Goal: Navigation & Orientation: Find specific page/section

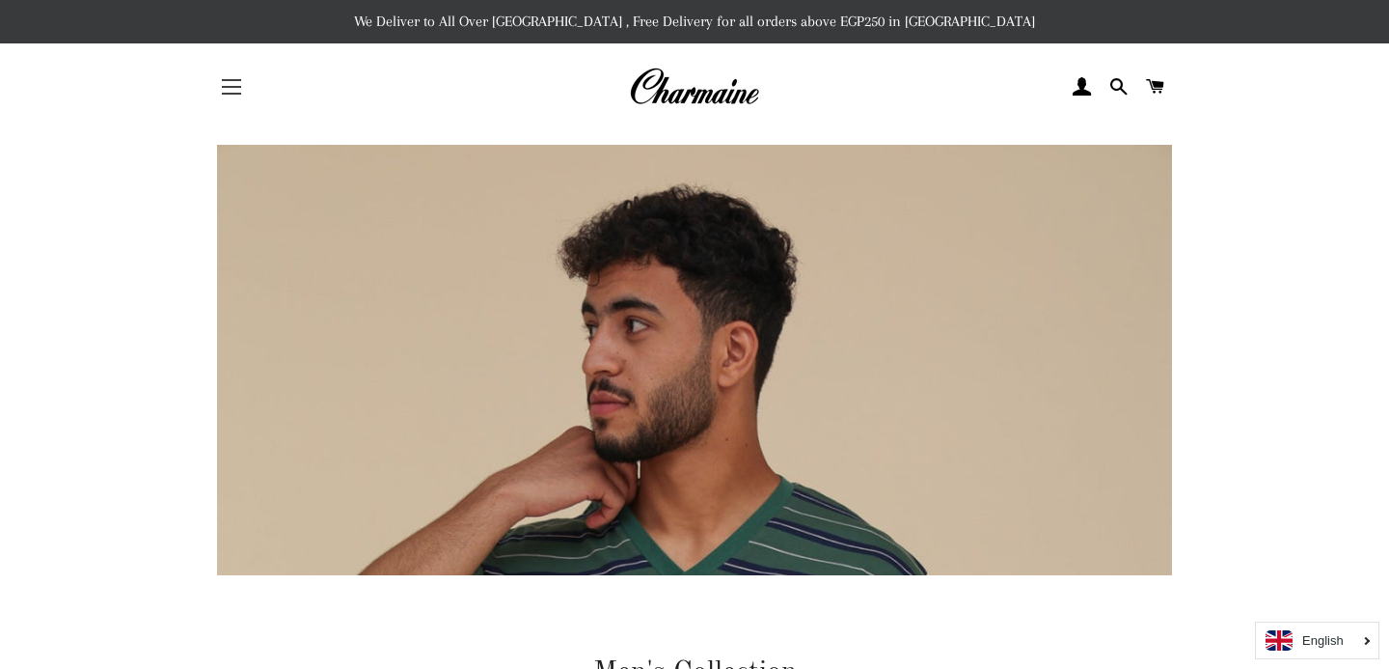
click at [232, 93] on span "button" at bounding box center [231, 94] width 19 height 2
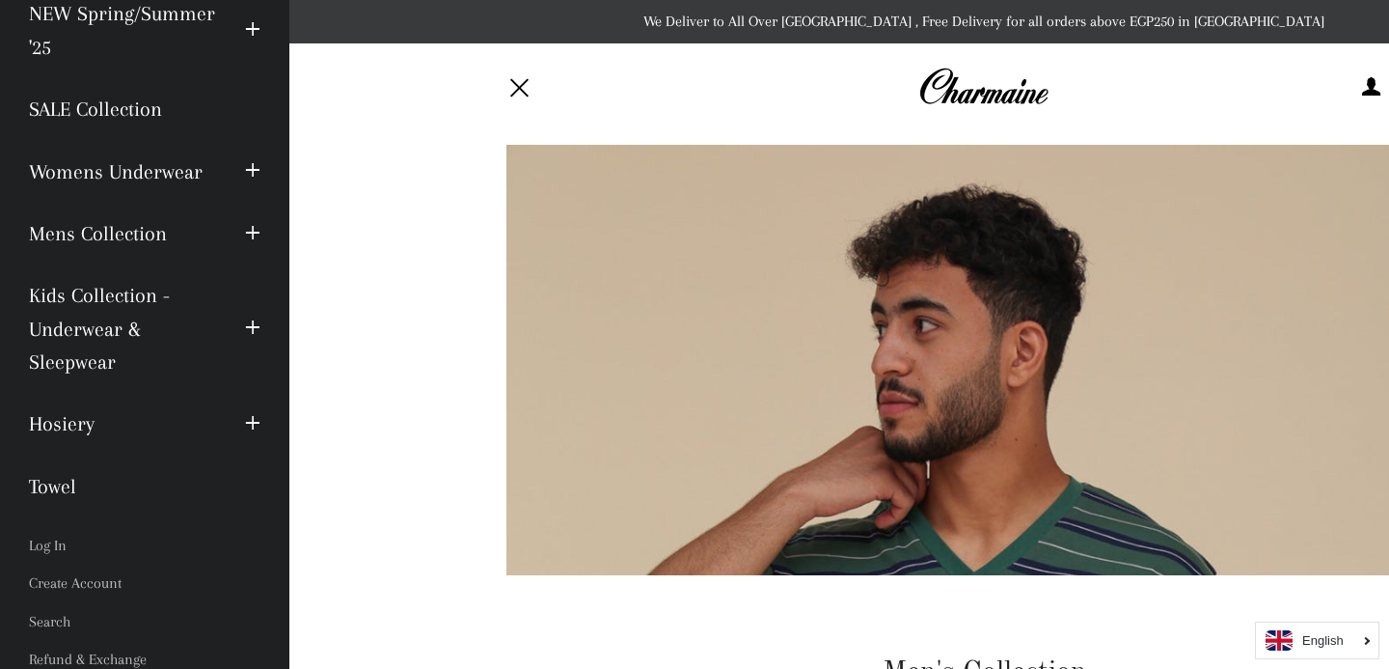
scroll to position [154, 0]
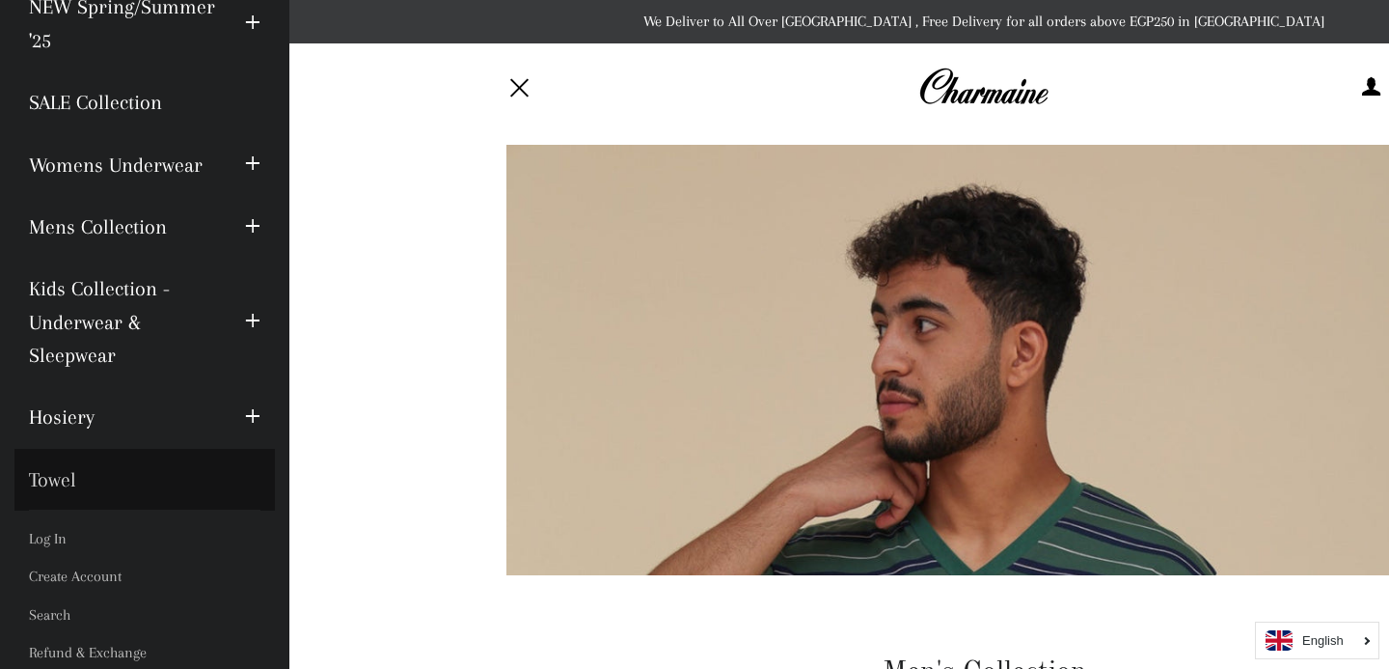
click at [58, 478] on link "Towel" at bounding box center [144, 480] width 260 height 62
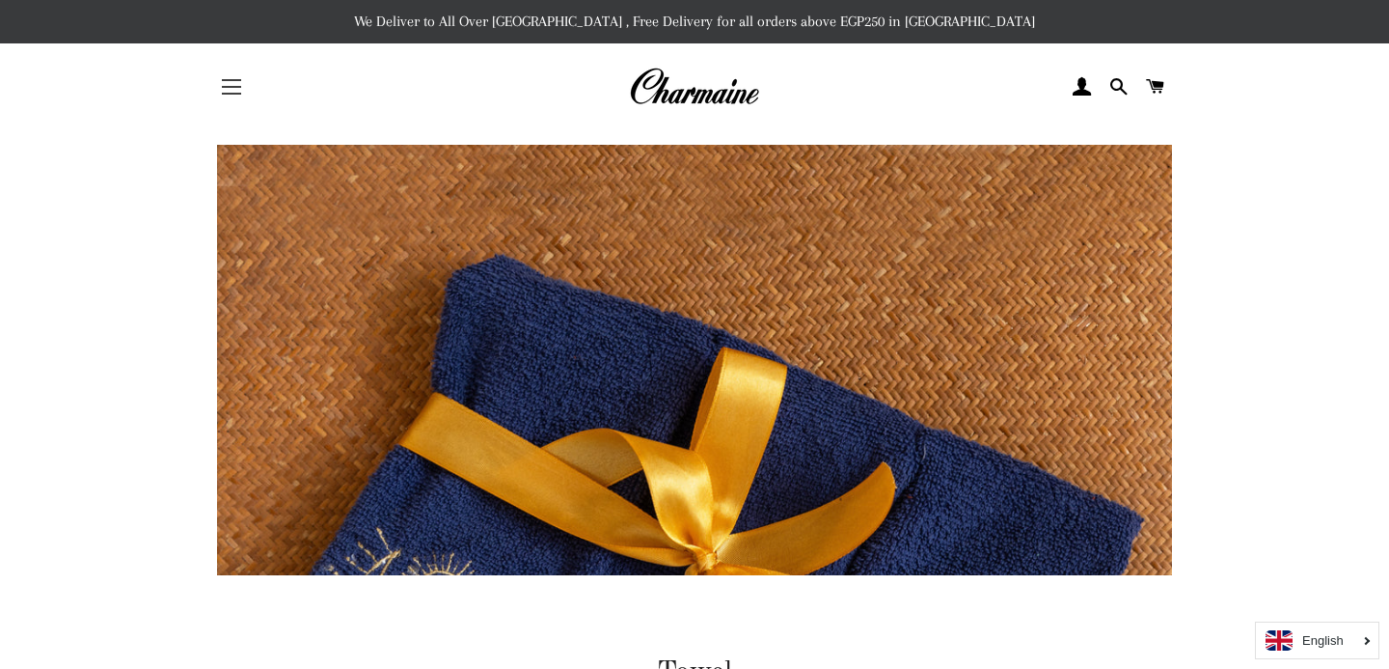
click at [242, 79] on button "Site navigation" at bounding box center [231, 87] width 48 height 48
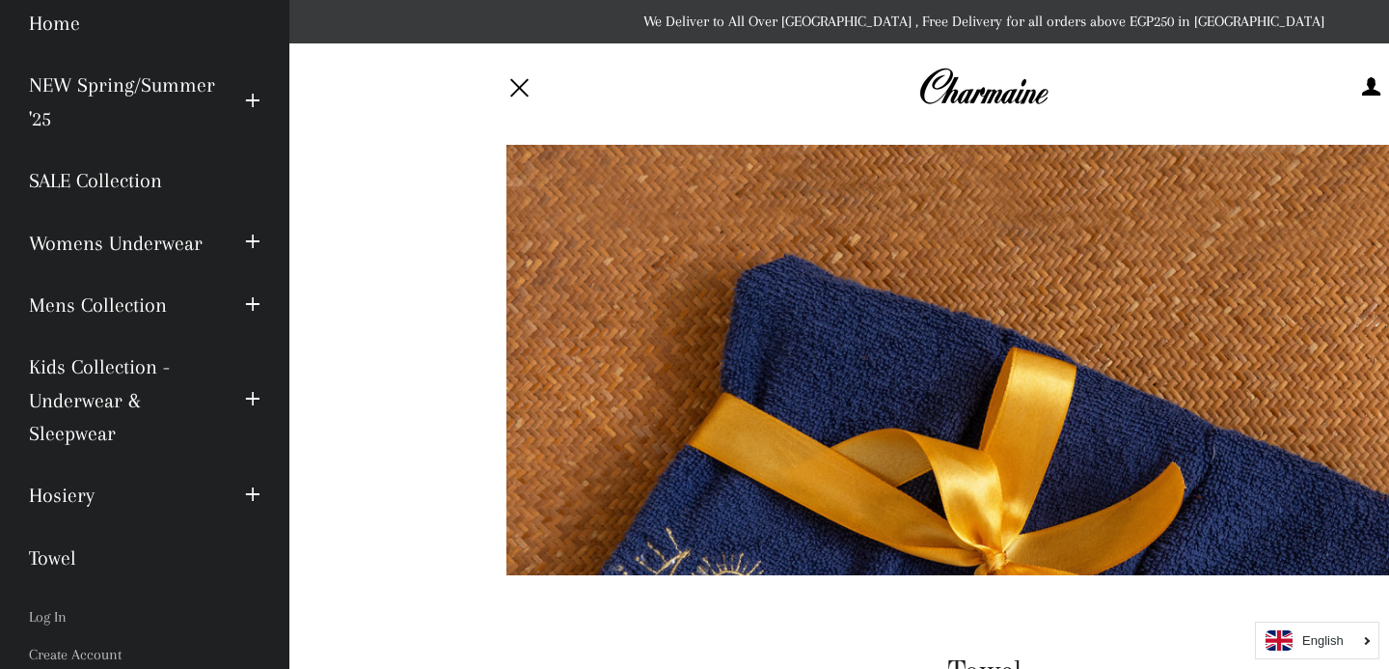
scroll to position [85, 0]
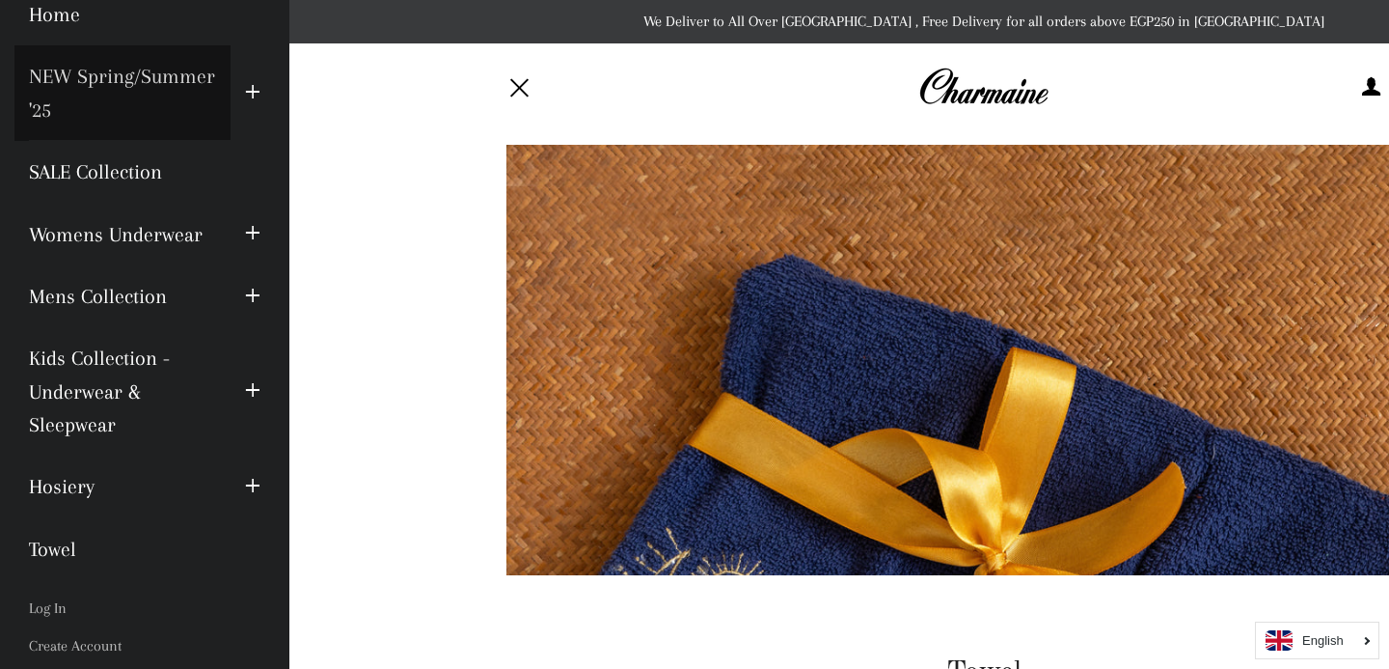
click at [140, 86] on link "NEW Spring/Summer '25" at bounding box center [122, 93] width 216 height 96
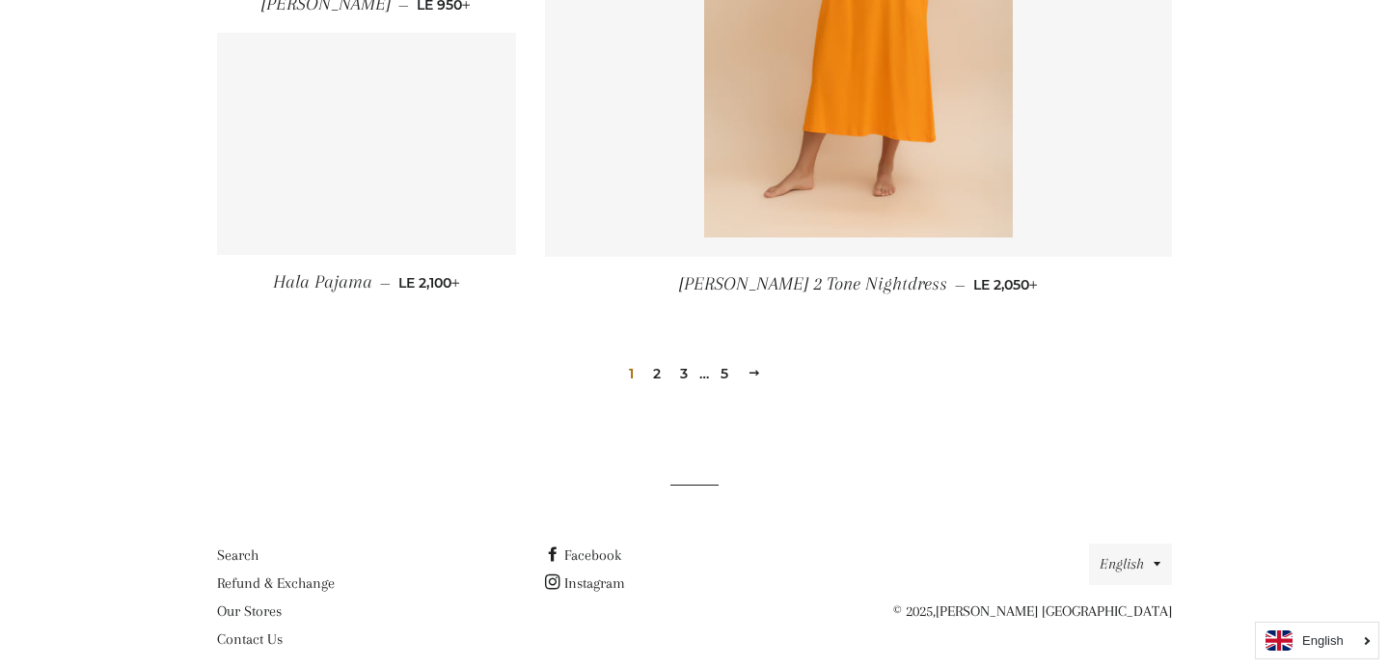
scroll to position [2766, 0]
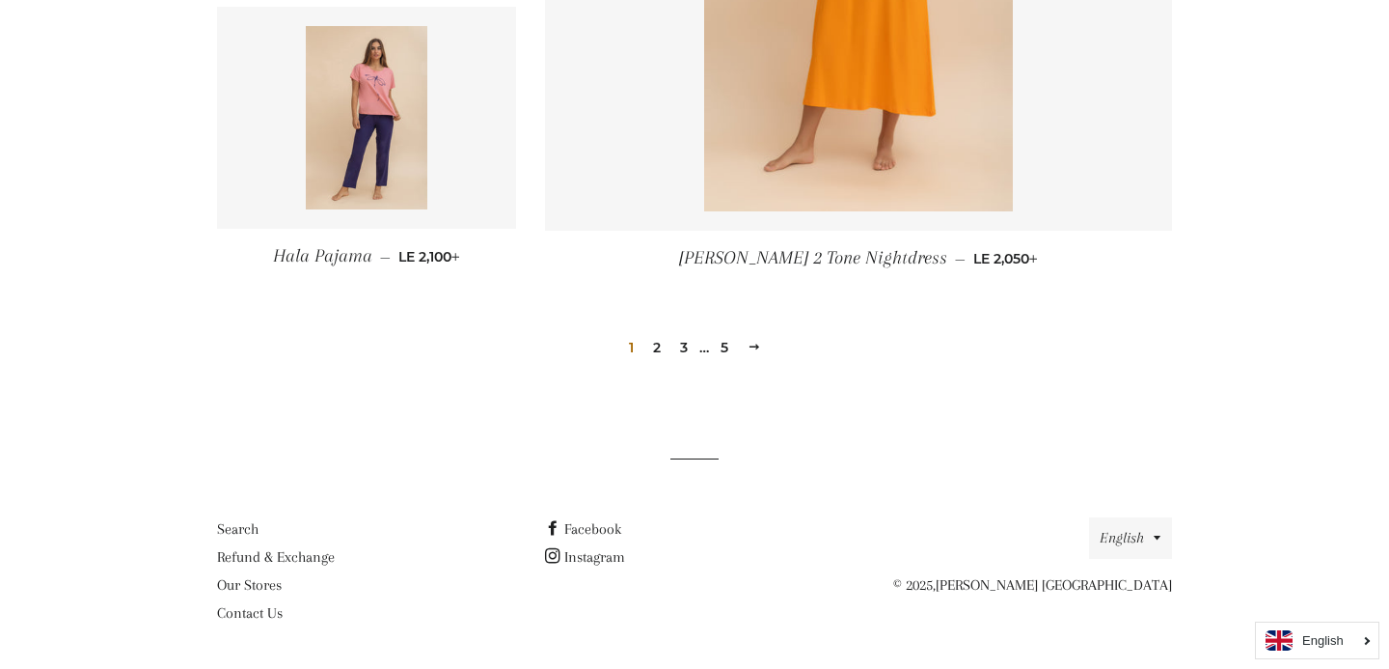
click at [650, 340] on link "2" at bounding box center [656, 347] width 23 height 29
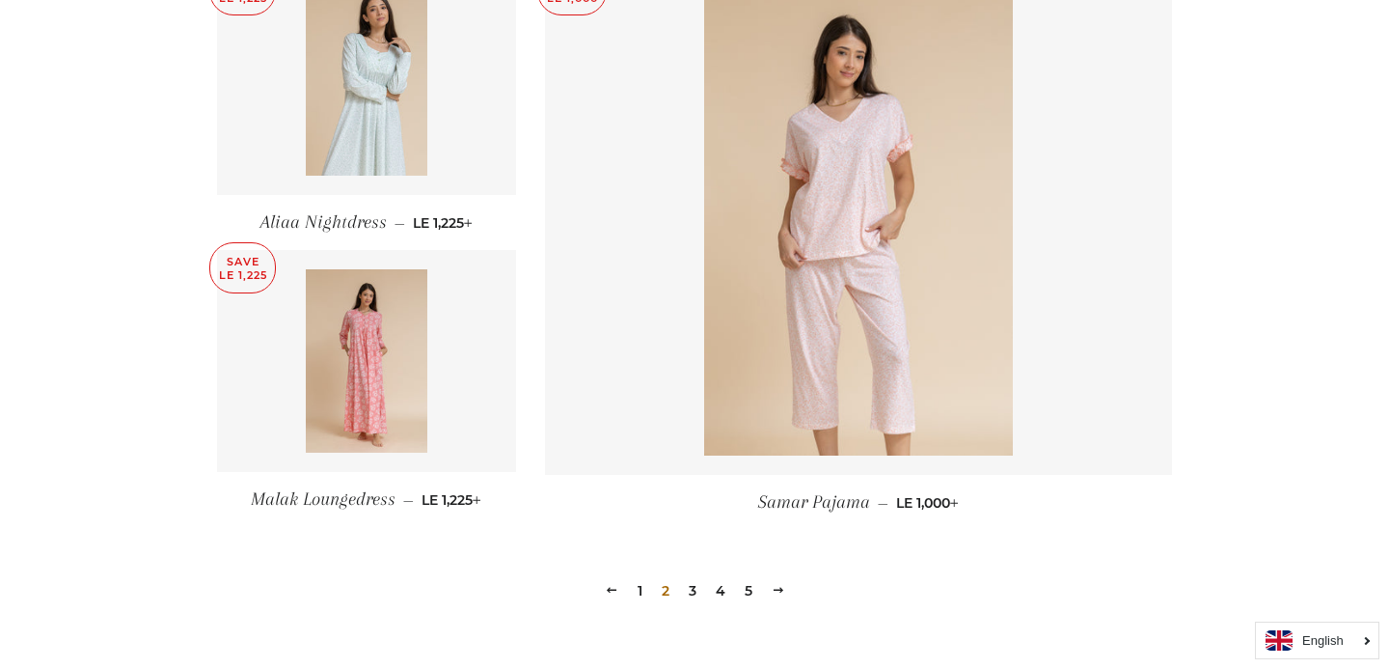
scroll to position [2543, 0]
click at [686, 590] on link "3" at bounding box center [692, 591] width 23 height 29
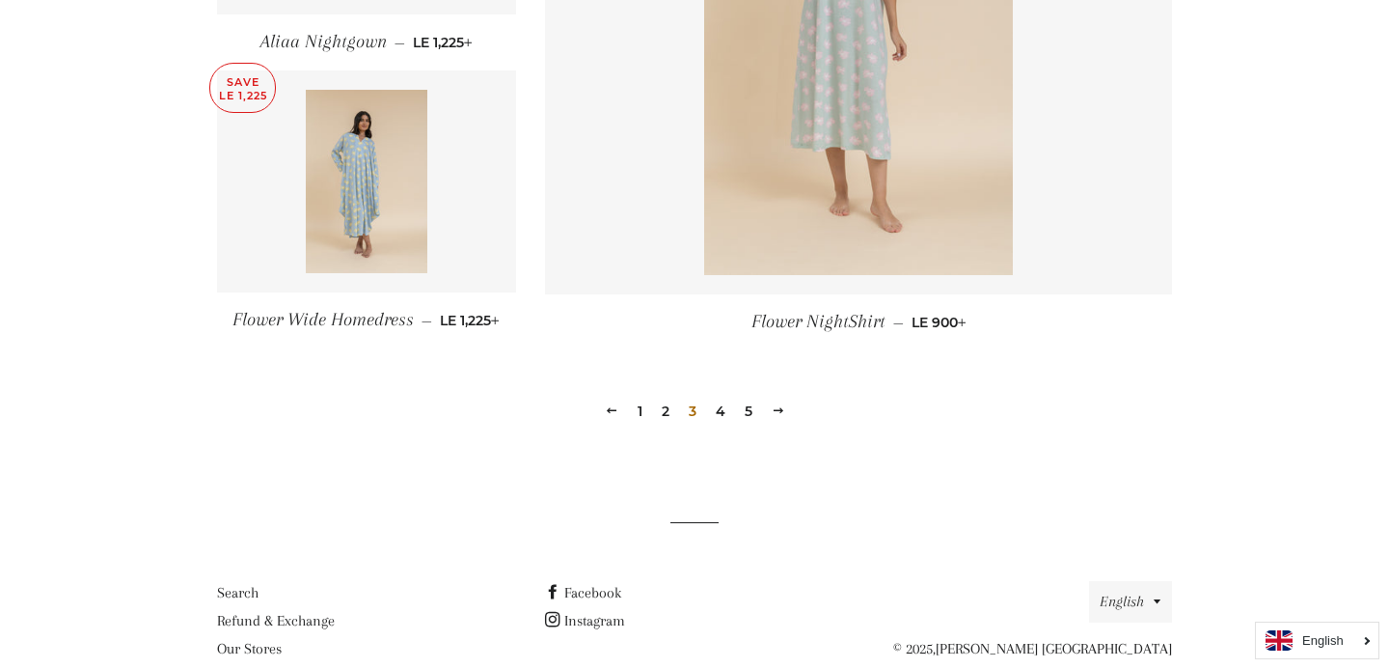
scroll to position [2740, 0]
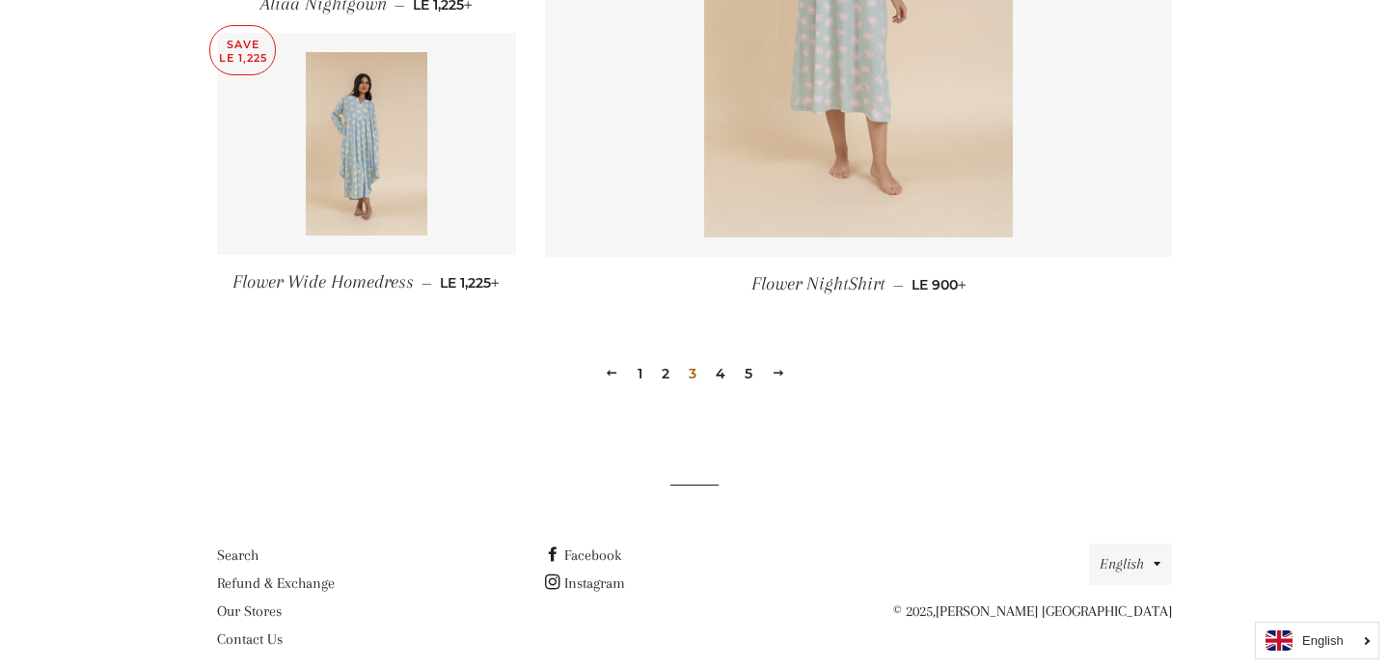
click at [725, 371] on link "4" at bounding box center [720, 373] width 25 height 29
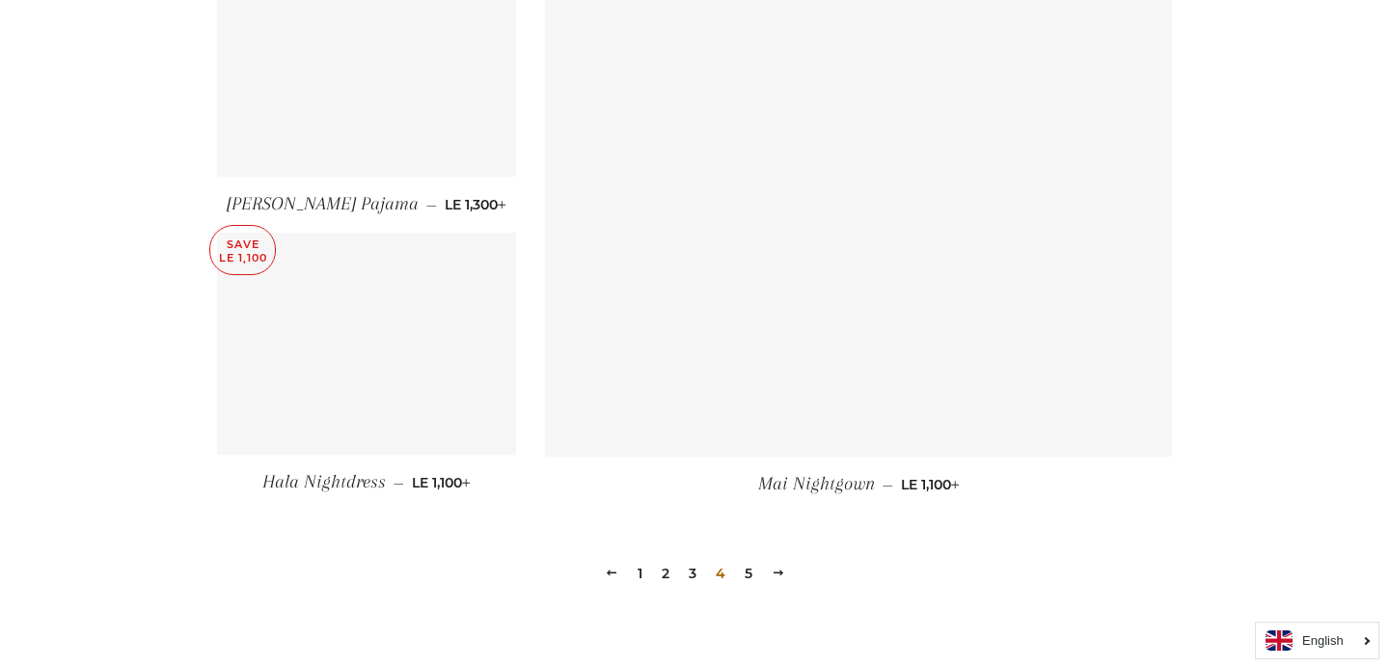
scroll to position [2554, 0]
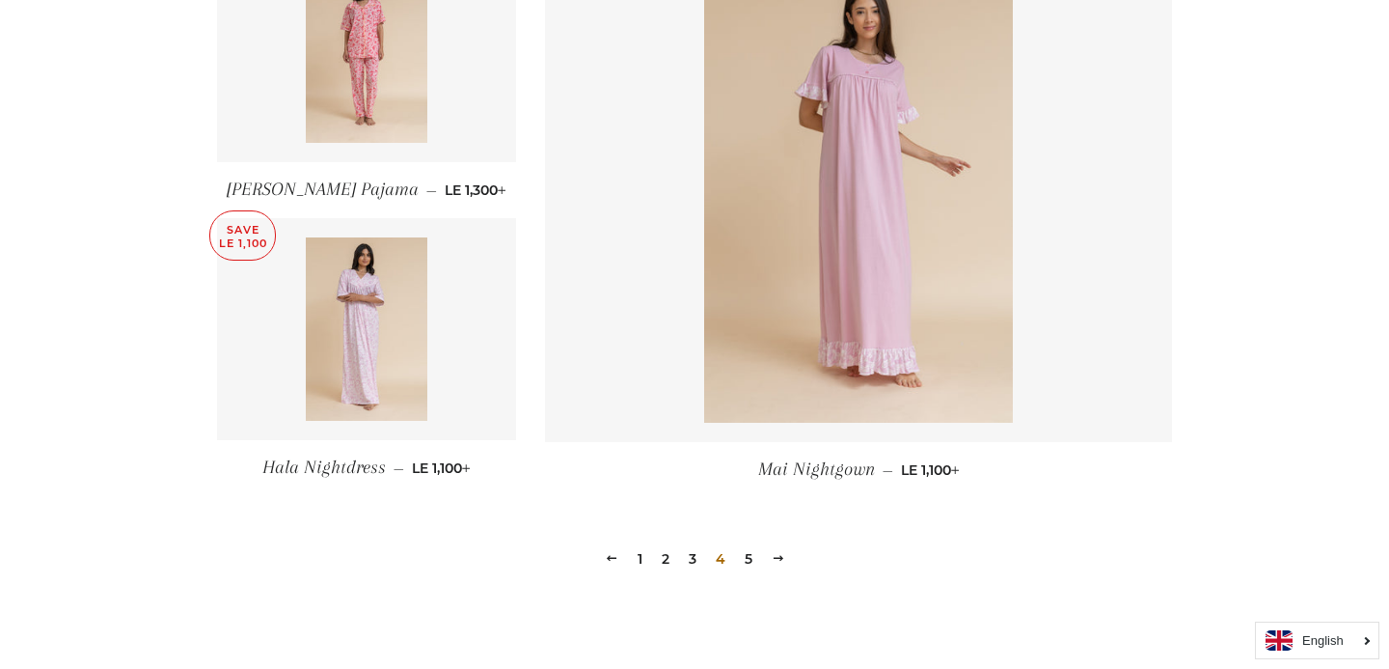
click at [751, 561] on link "5" at bounding box center [748, 558] width 23 height 29
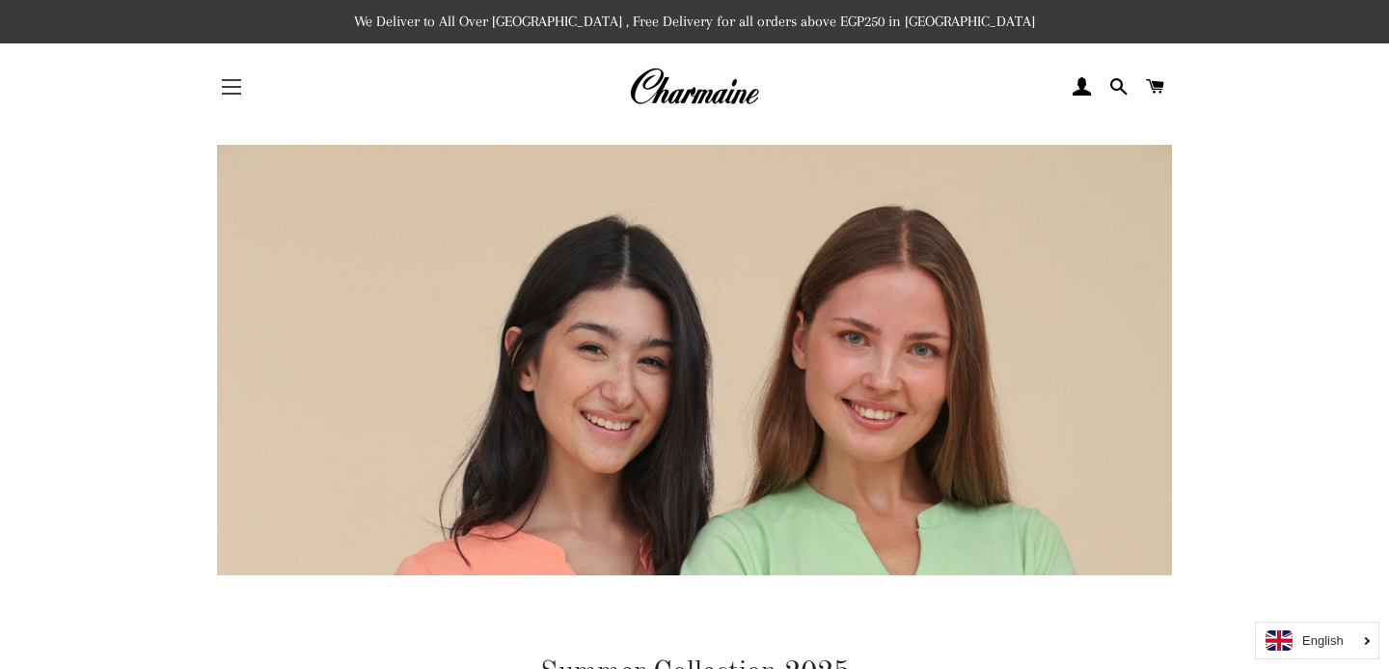
click at [236, 85] on button "Site navigation" at bounding box center [231, 87] width 48 height 48
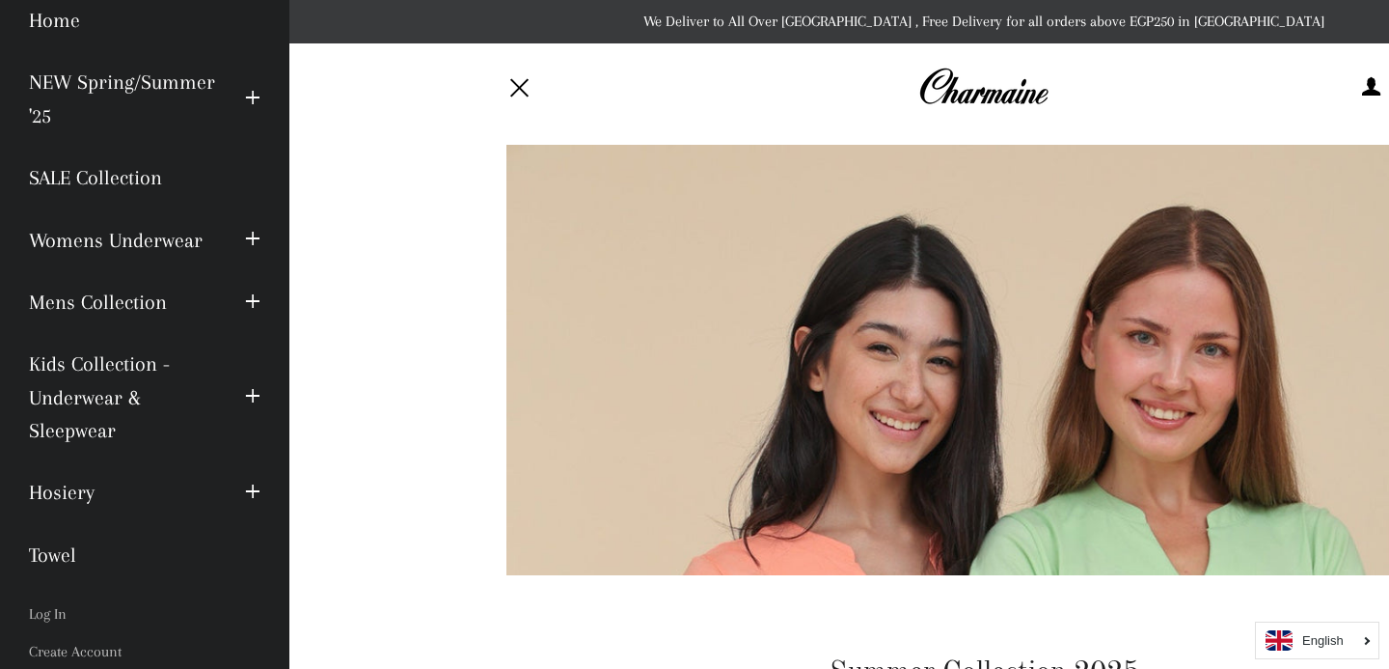
scroll to position [81, 0]
click at [99, 485] on link "Hosiery" at bounding box center [122, 490] width 216 height 62
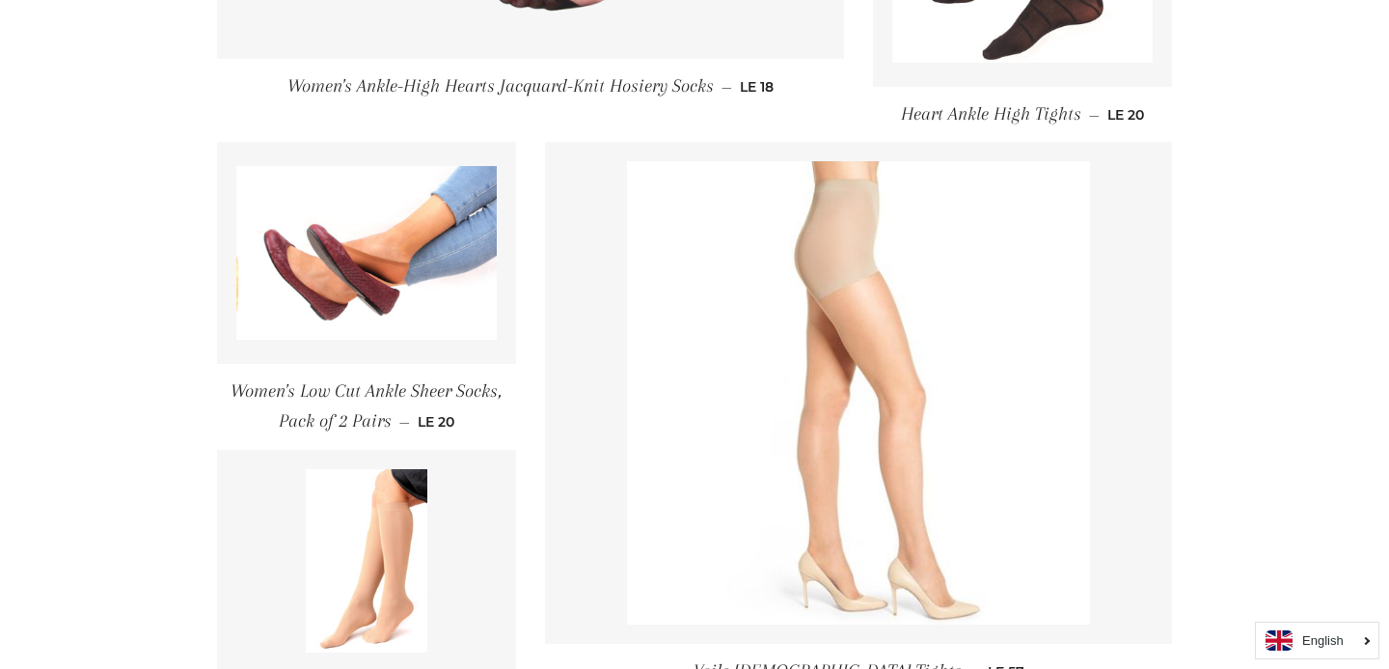
scroll to position [2470, 0]
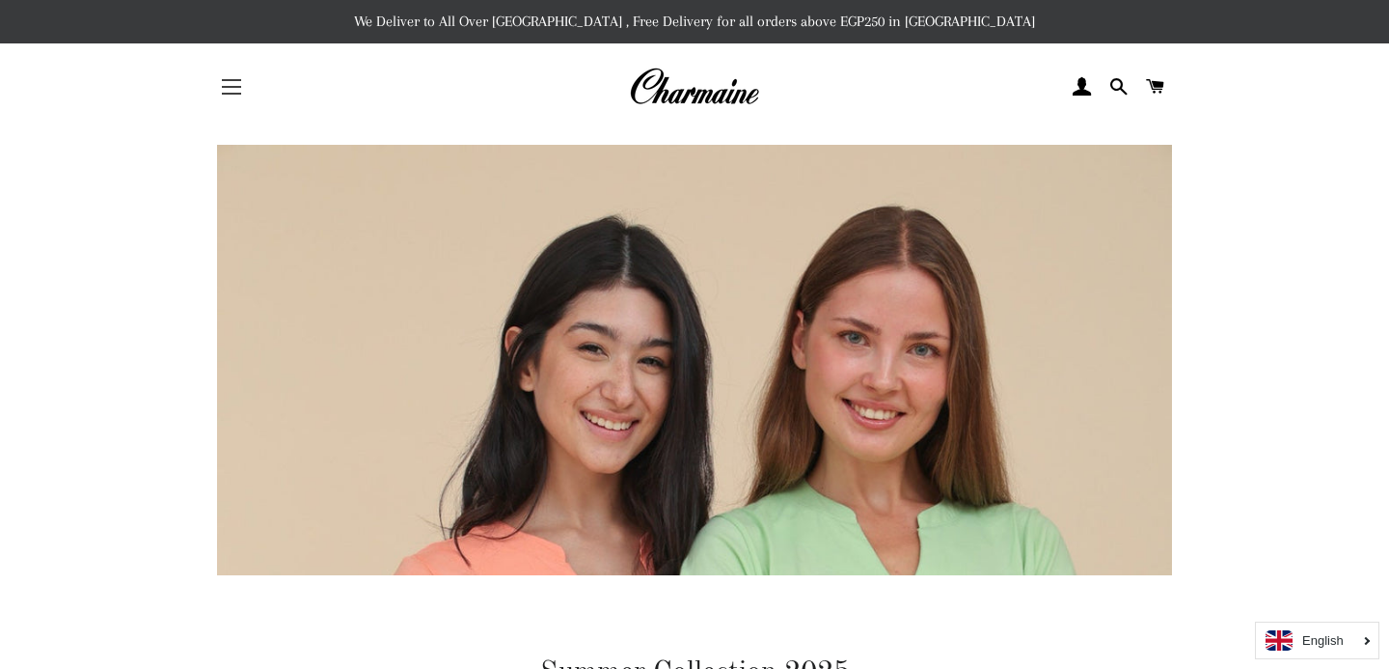
click at [230, 81] on span "button" at bounding box center [231, 80] width 19 height 2
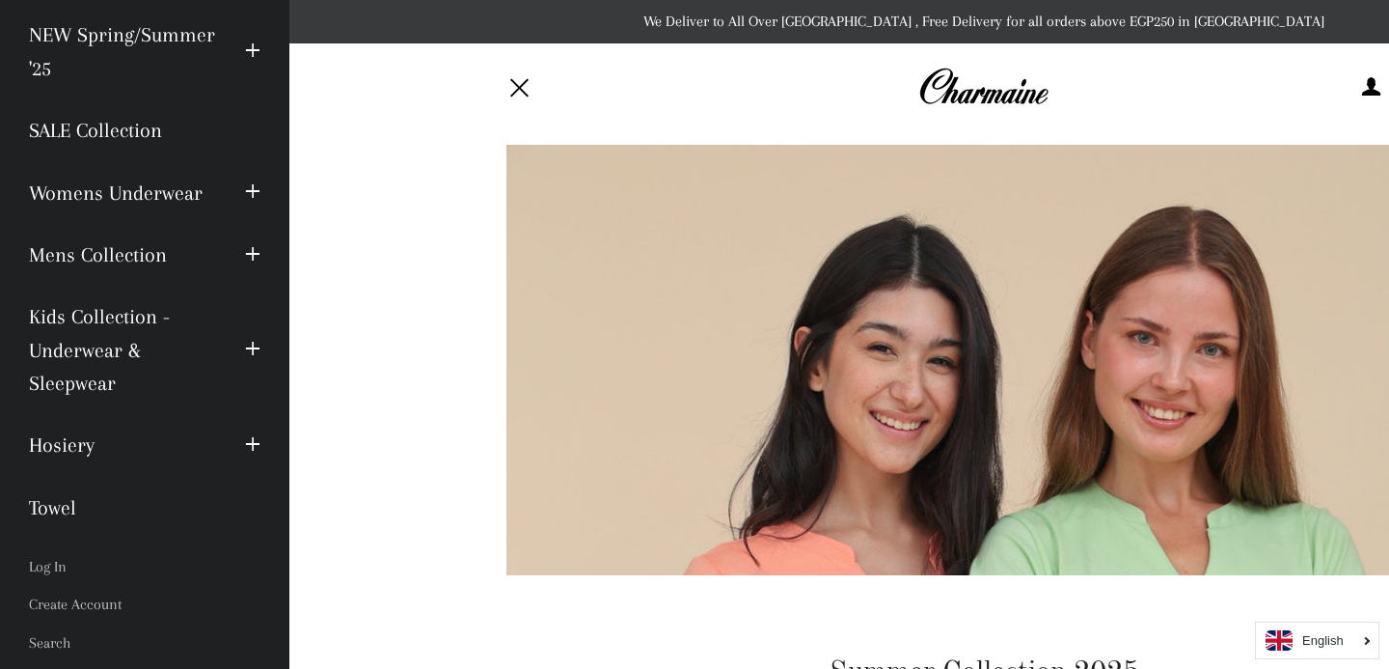
scroll to position [128, 0]
click at [156, 251] on link "Mens Collection" at bounding box center [122, 253] width 216 height 62
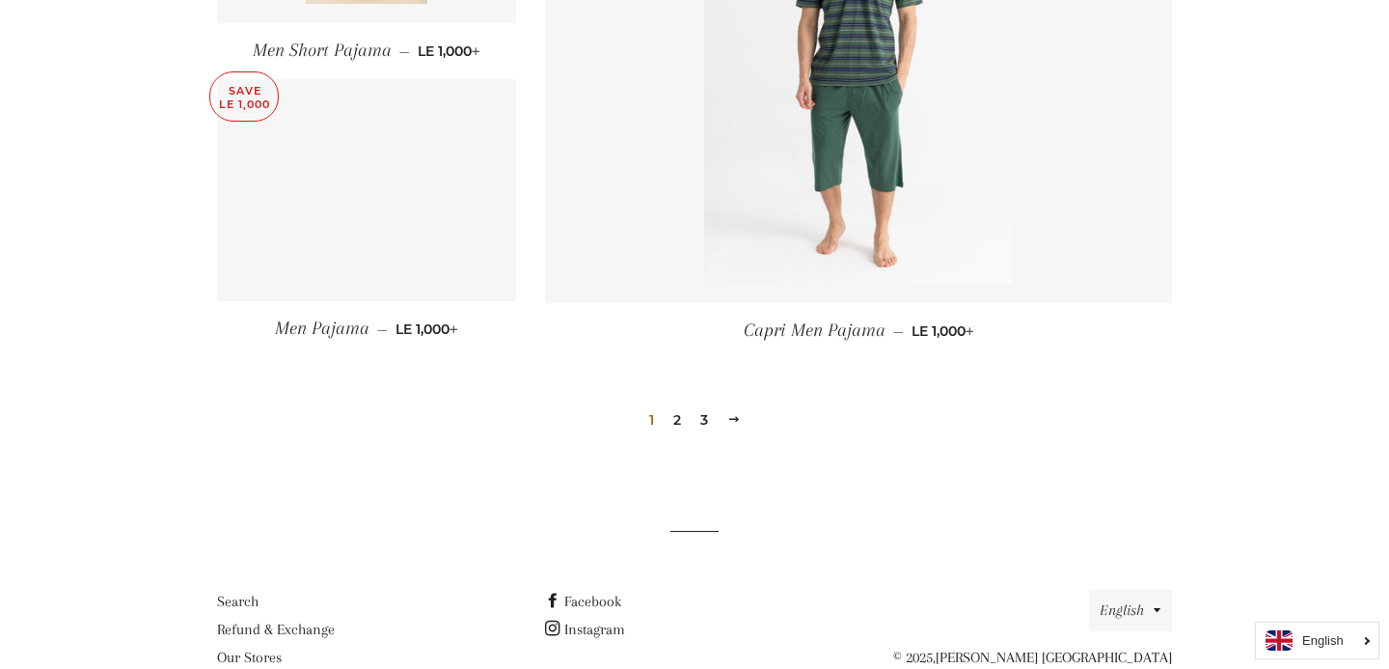
scroll to position [2694, 0]
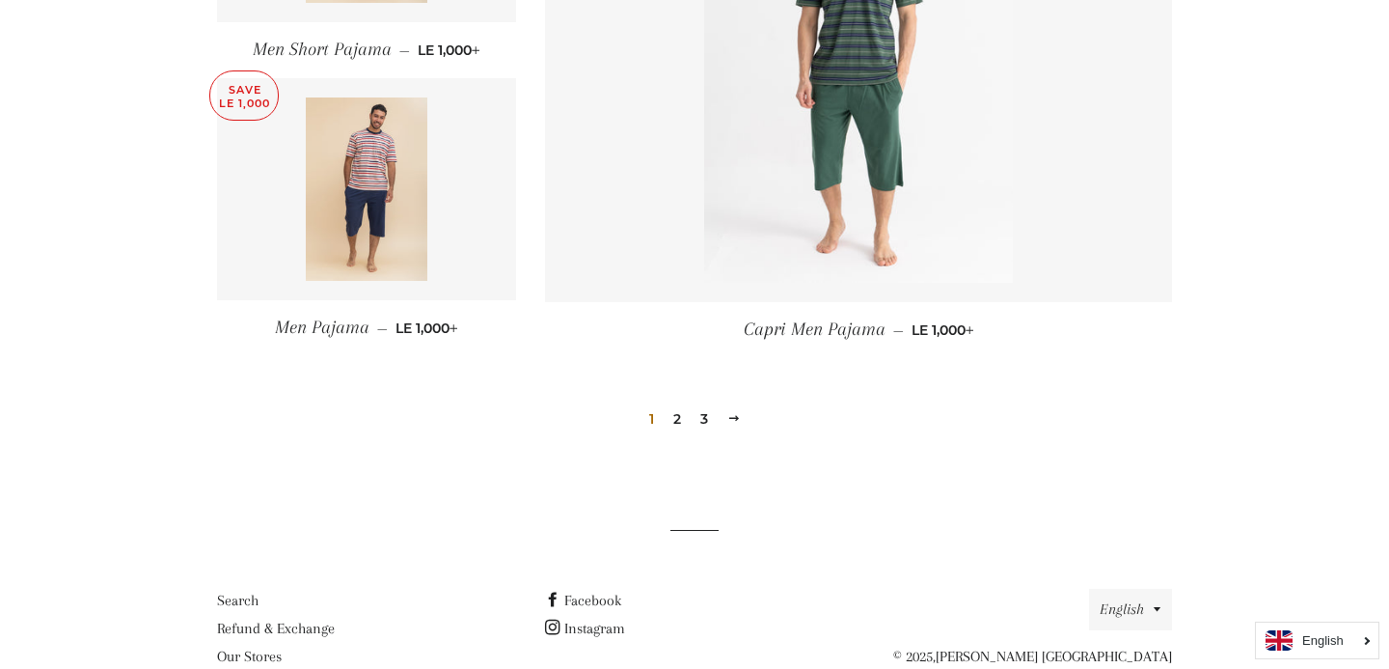
click at [693, 421] on link "3" at bounding box center [704, 418] width 23 height 29
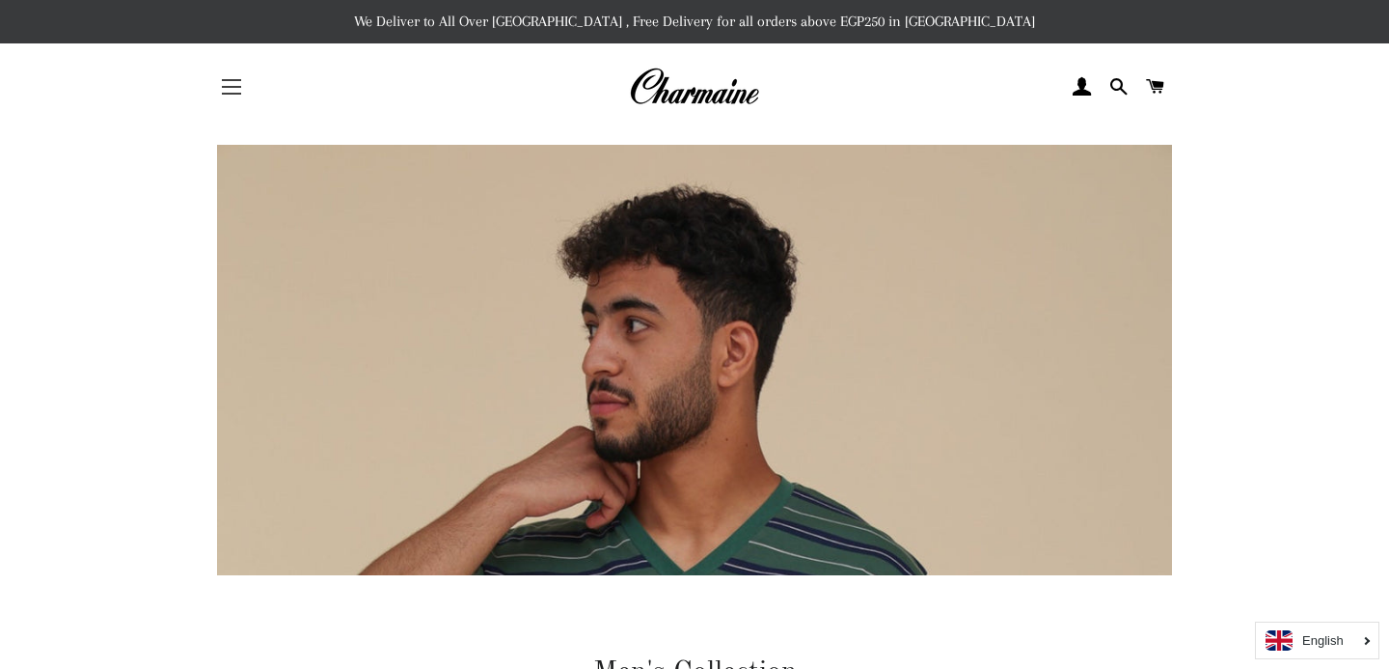
click at [233, 87] on span "button" at bounding box center [231, 87] width 19 height 2
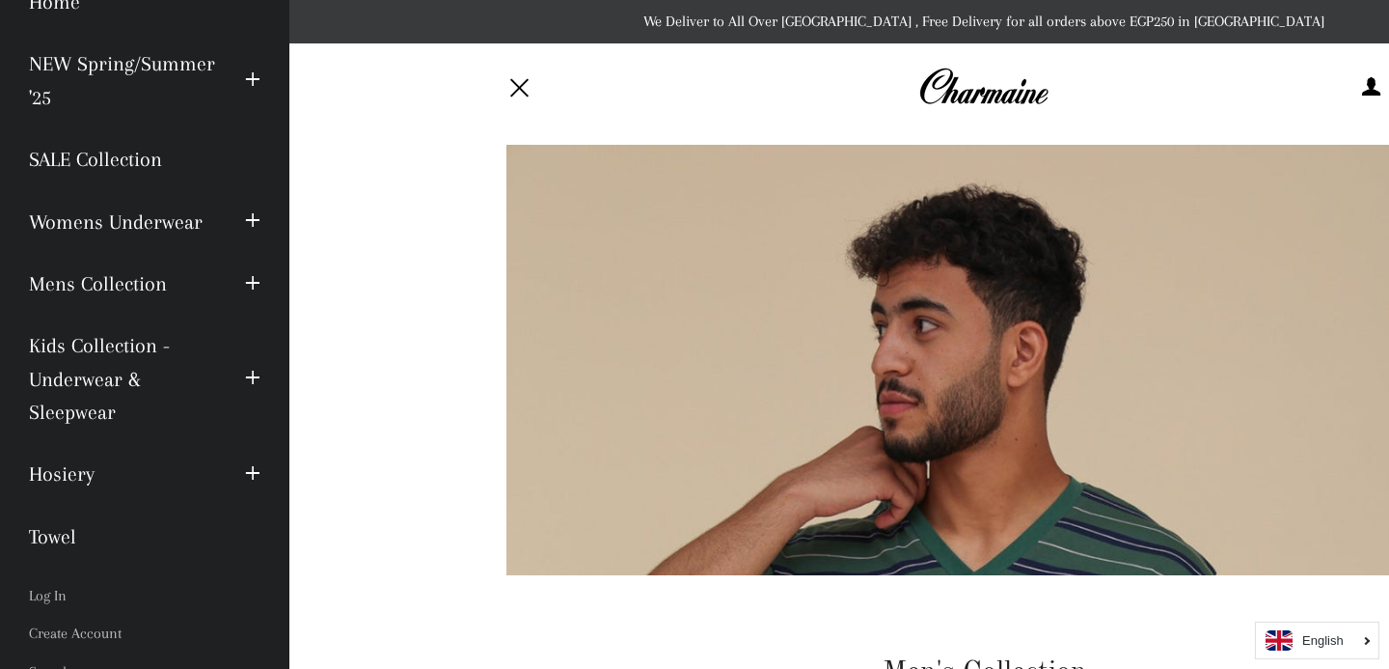
scroll to position [98, 0]
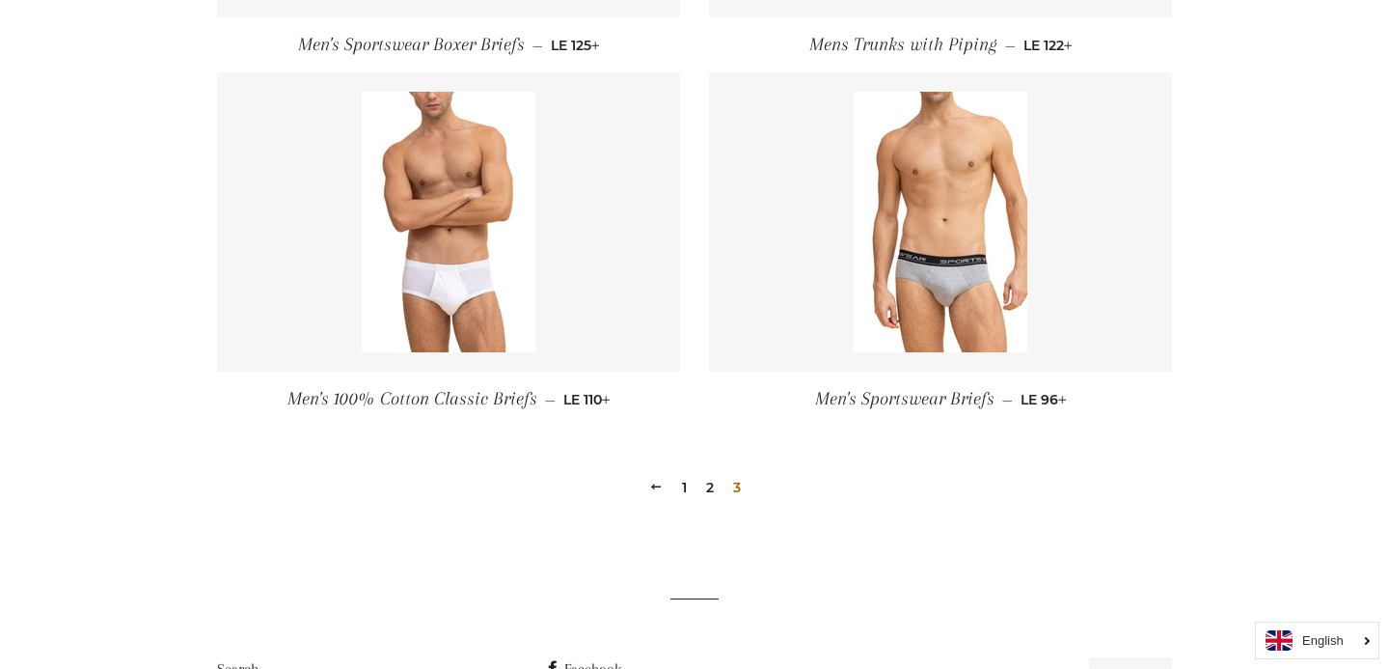
scroll to position [1247, 0]
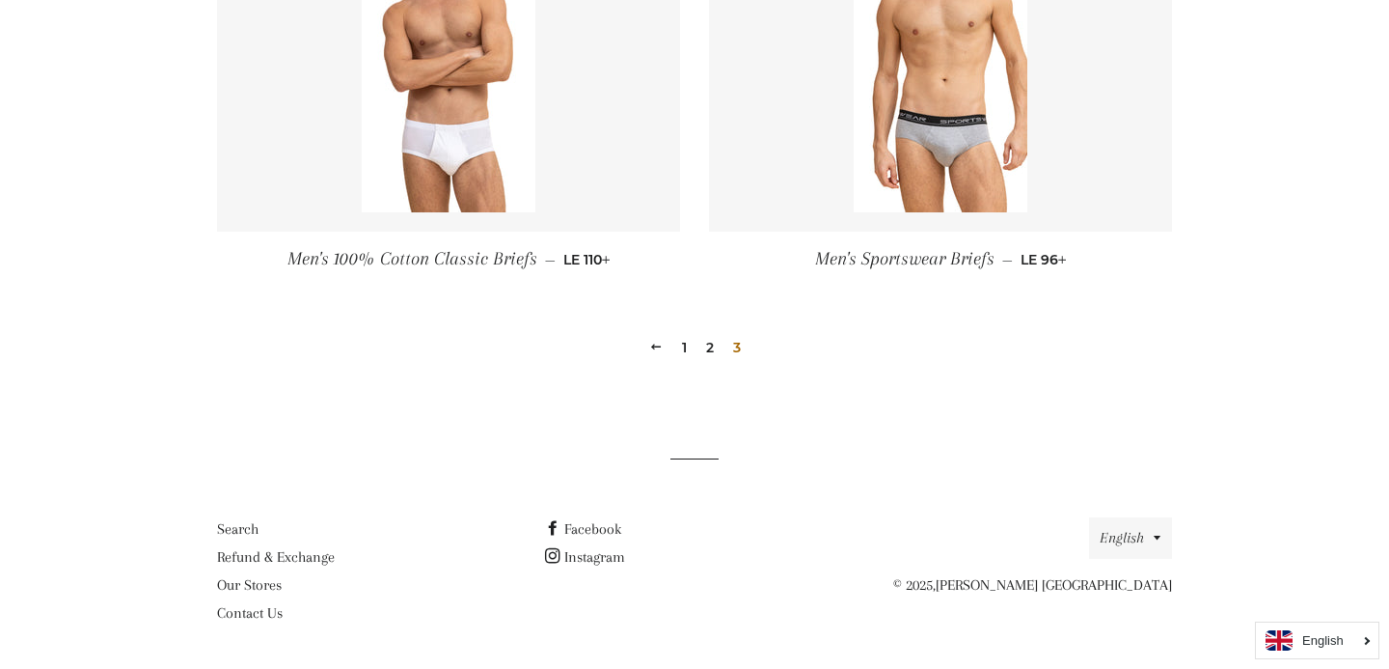
click at [699, 345] on link "2" at bounding box center [709, 347] width 23 height 29
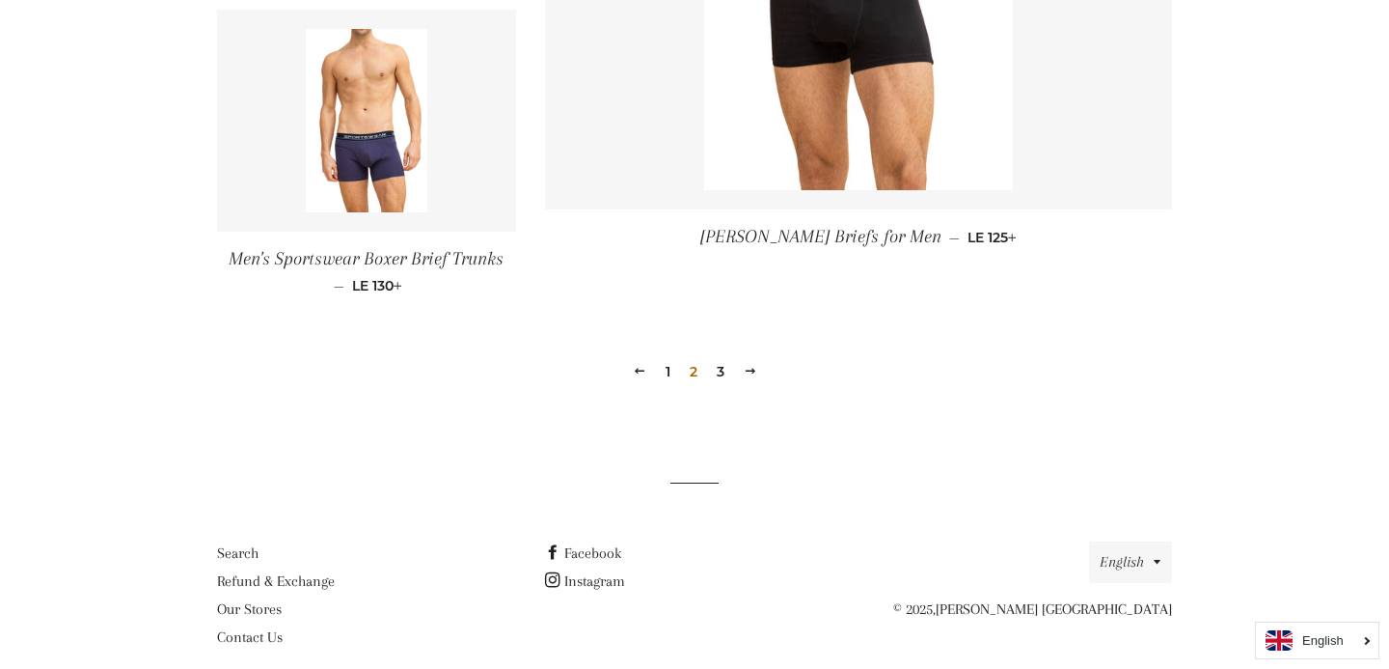
scroll to position [2930, 0]
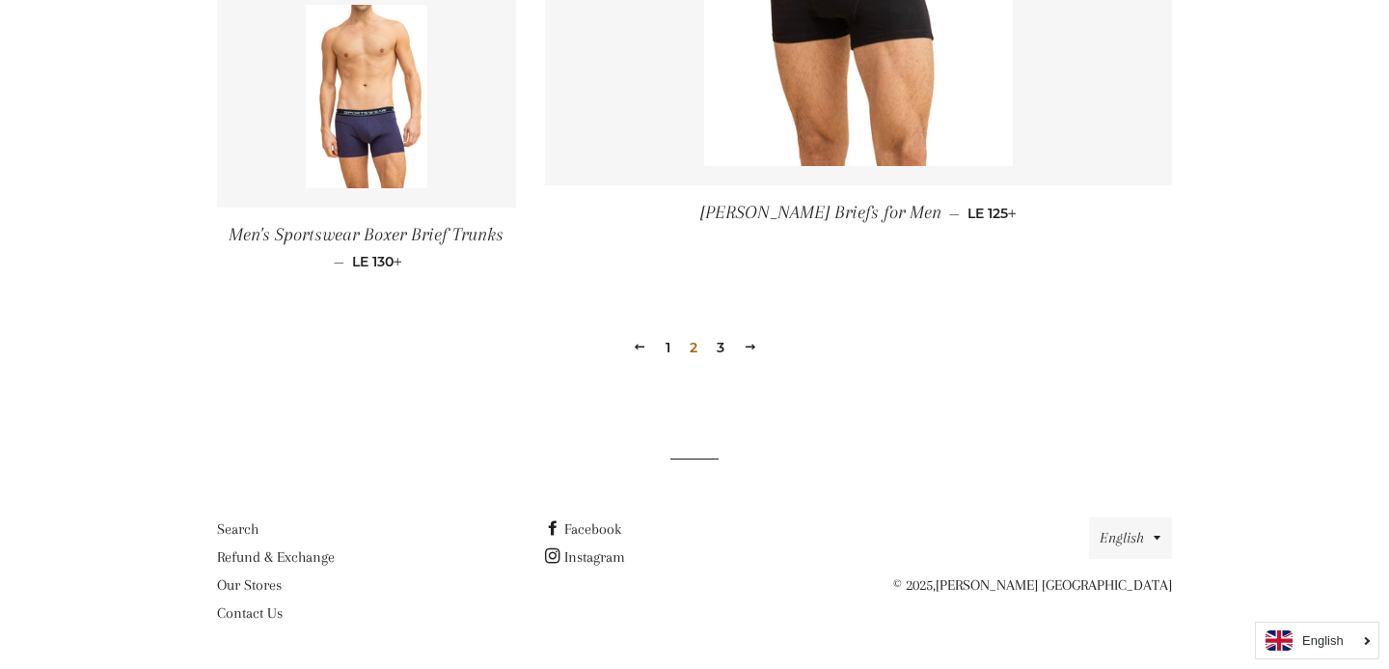
click at [664, 341] on link "1" at bounding box center [668, 347] width 20 height 29
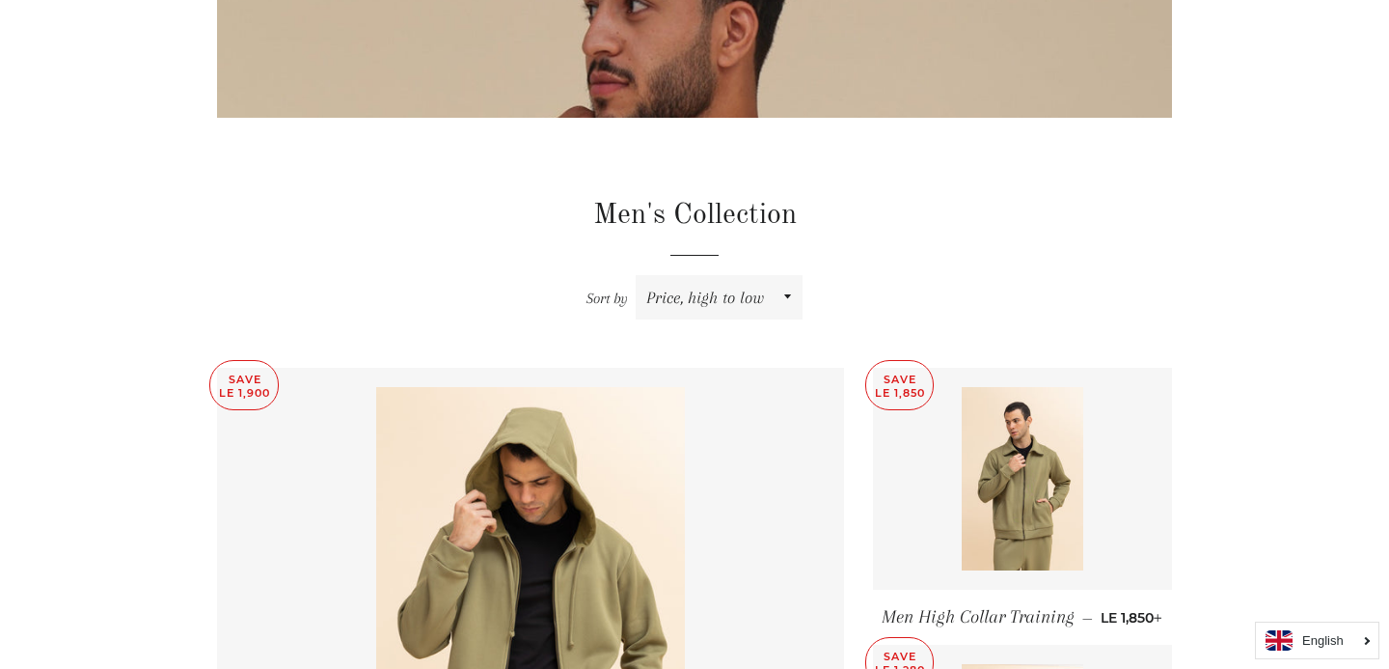
scroll to position [754, 0]
